Goal: Transaction & Acquisition: Purchase product/service

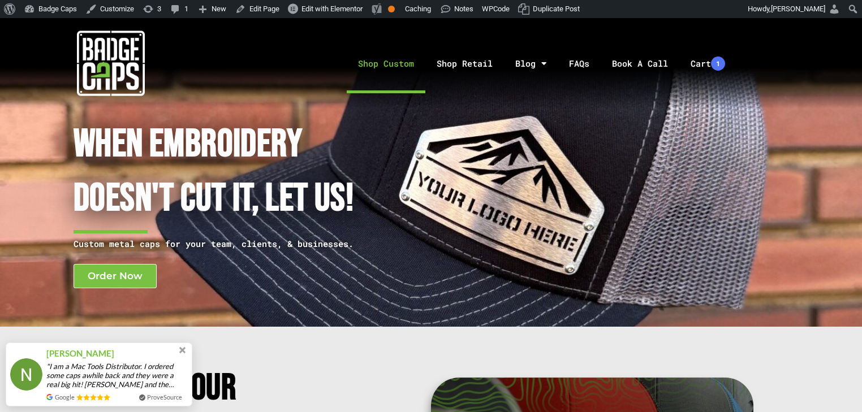
click at [396, 71] on link "Shop Custom" at bounding box center [386, 63] width 79 height 59
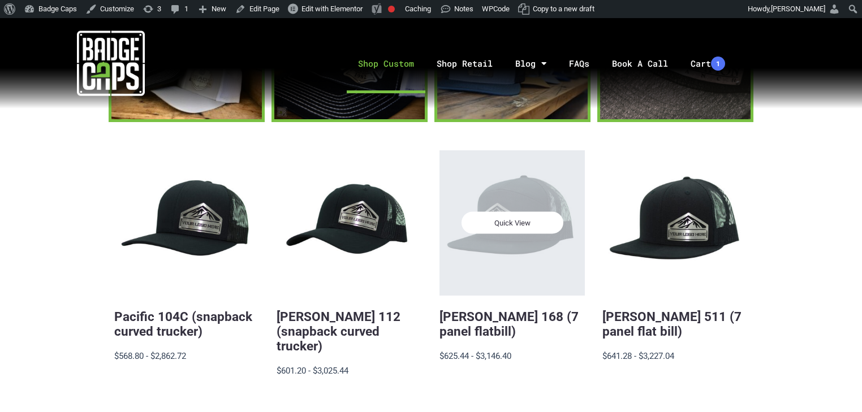
scroll to position [181, 0]
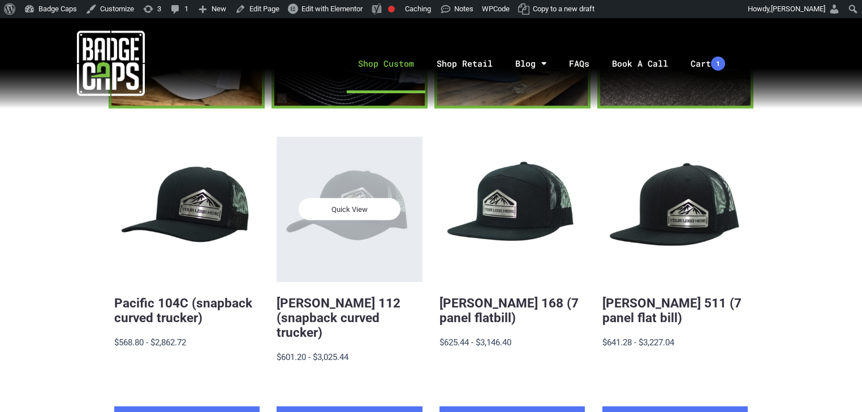
click at [365, 223] on div "Quick View" at bounding box center [349, 209] width 145 height 145
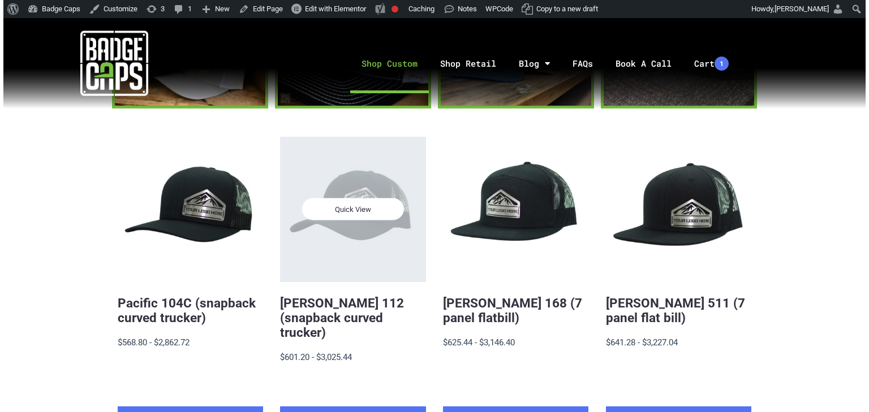
scroll to position [0, 0]
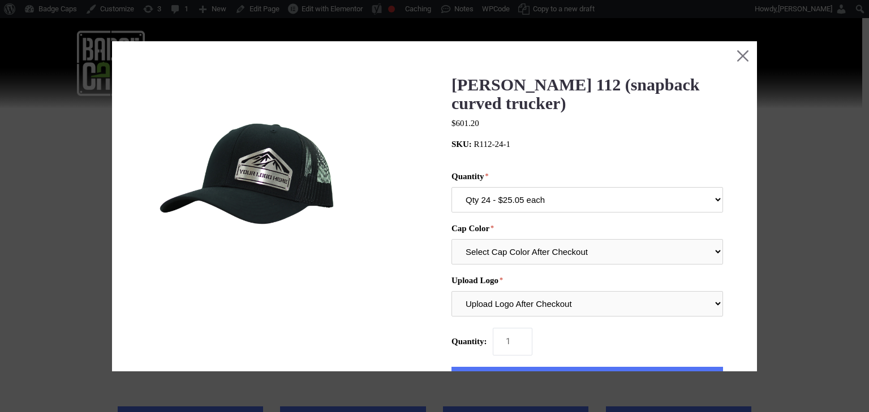
click at [552, 210] on select "Qty 24 - $25.05 each Qty 48 - $24.24 each Qty 96 - $22.62 each Qty 144 - $21.01…" at bounding box center [588, 199] width 272 height 25
select select "199"
click at [452, 188] on select "Qty 24 - $25.05 each Qty 48 - $24.24 each Qty 96 - $22.62 each Qty 144 - $21.01…" at bounding box center [588, 199] width 272 height 25
drag, startPoint x: 736, startPoint y: 54, endPoint x: 706, endPoint y: 6, distance: 57.2
click at [736, 54] on button "Close this dialog window" at bounding box center [743, 55] width 28 height 28
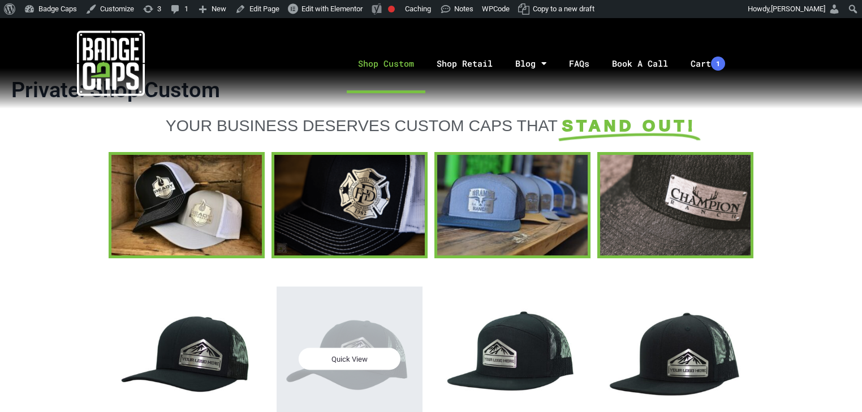
scroll to position [51, 0]
